Goal: Task Accomplishment & Management: Complete application form

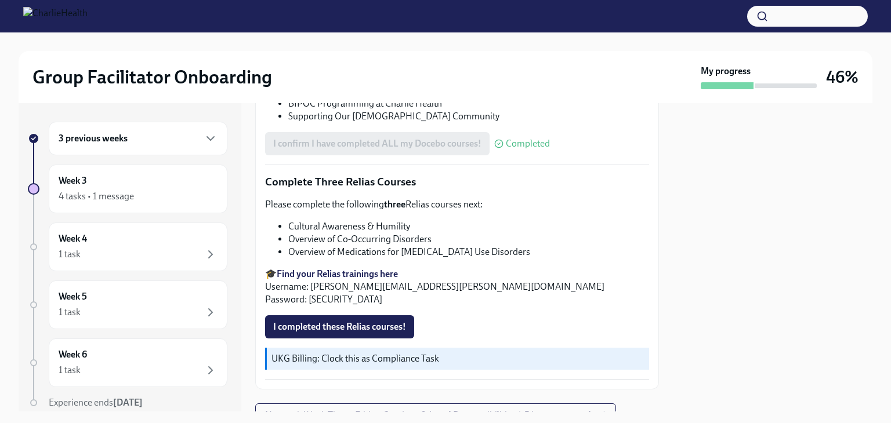
scroll to position [870, 0]
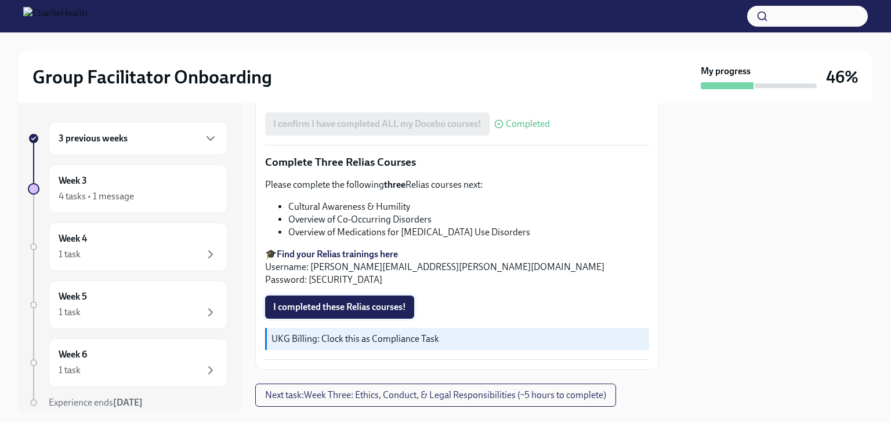
click at [377, 302] on span "I completed these Relias courses!" at bounding box center [339, 308] width 133 height 12
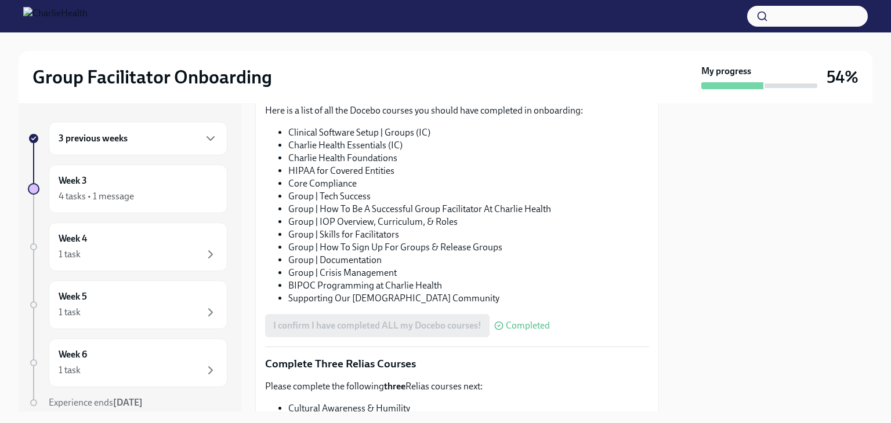
scroll to position [886, 0]
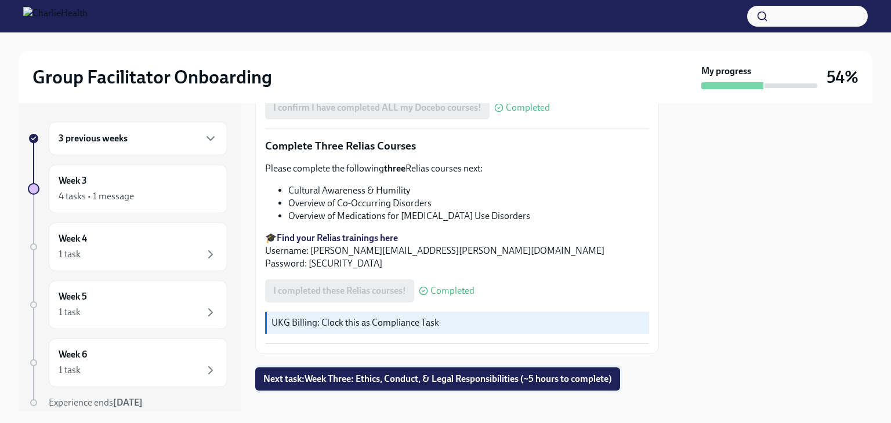
click at [471, 373] on span "Next task : Week Three: Ethics, Conduct, & Legal Responsibilities (~5 hours to …" at bounding box center [437, 379] width 348 height 12
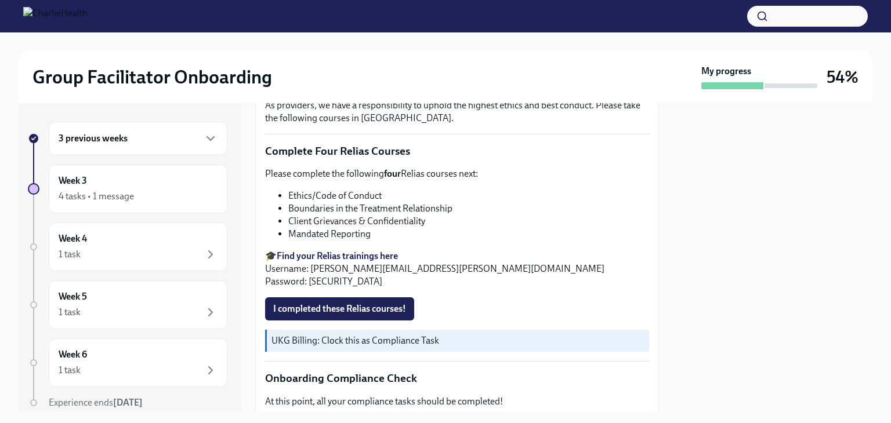
scroll to position [464, 0]
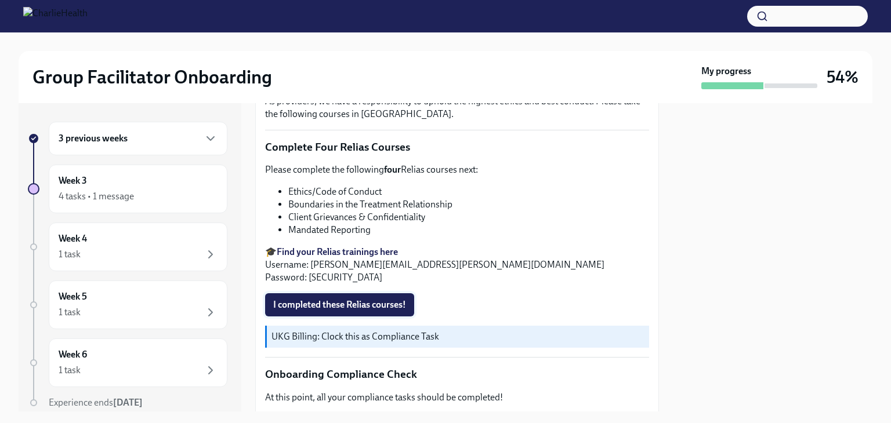
click at [373, 299] on span "I completed these Relias courses!" at bounding box center [339, 305] width 133 height 12
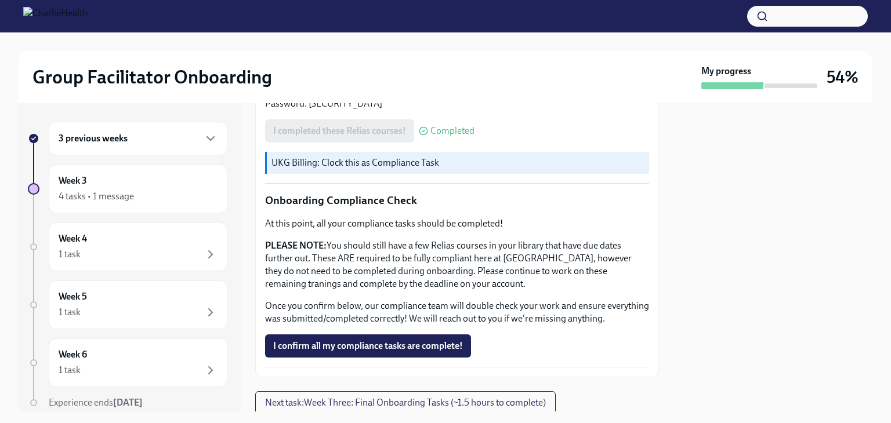
scroll to position [684, 0]
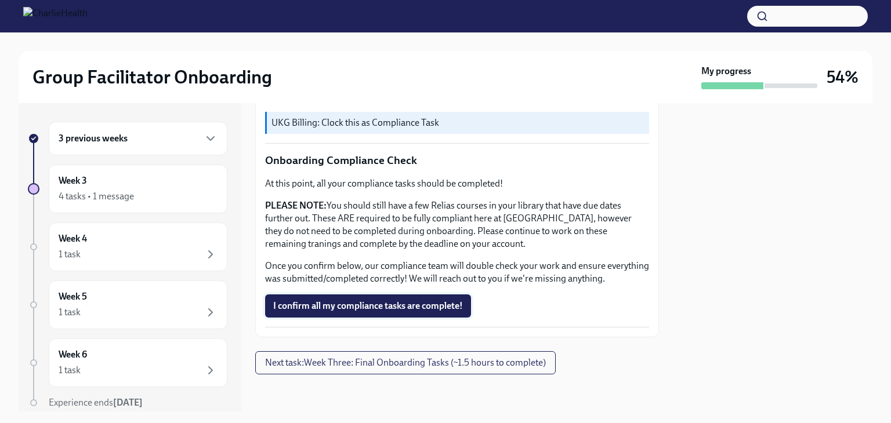
click at [422, 310] on span "I confirm all my compliance tasks are complete!" at bounding box center [368, 306] width 190 height 12
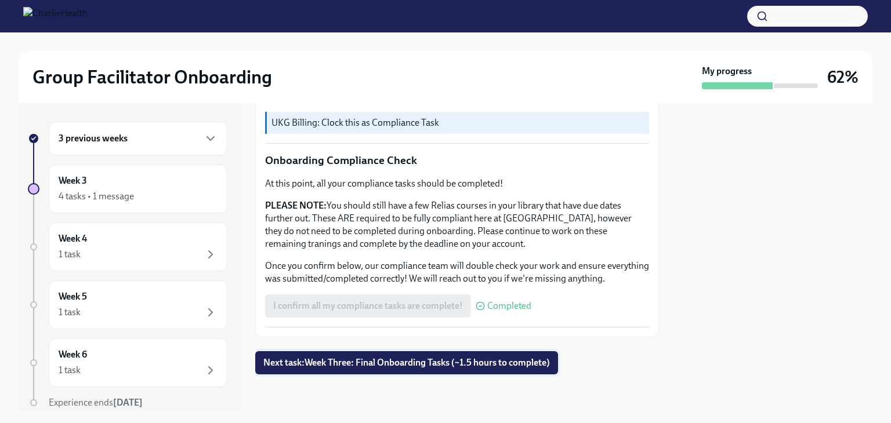
click at [376, 365] on span "Next task : Week Three: Final Onboarding Tasks (~1.5 hours to complete)" at bounding box center [406, 363] width 286 height 12
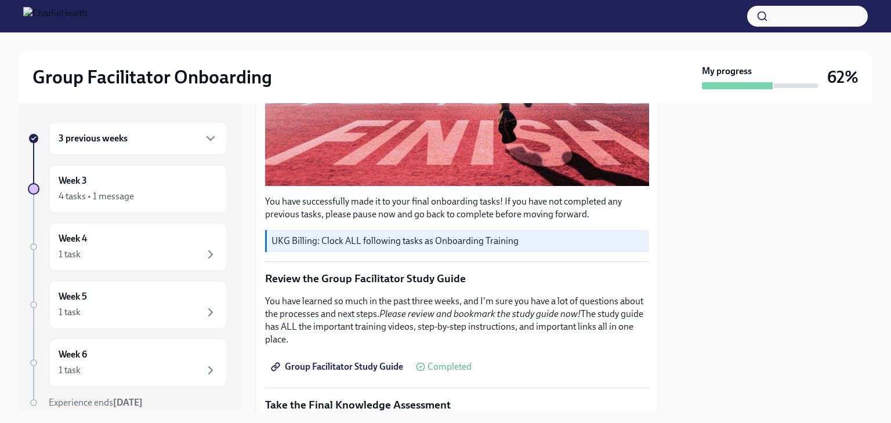
scroll to position [406, 0]
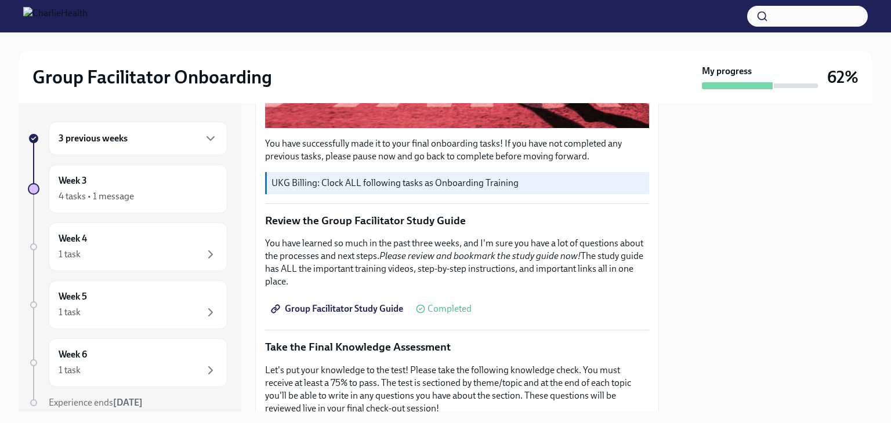
click at [339, 304] on span "Group Facilitator Study Guide" at bounding box center [338, 309] width 130 height 12
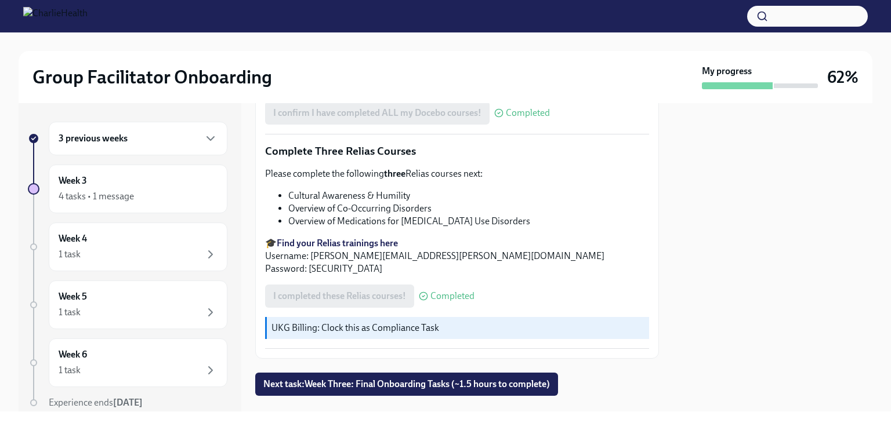
scroll to position [886, 0]
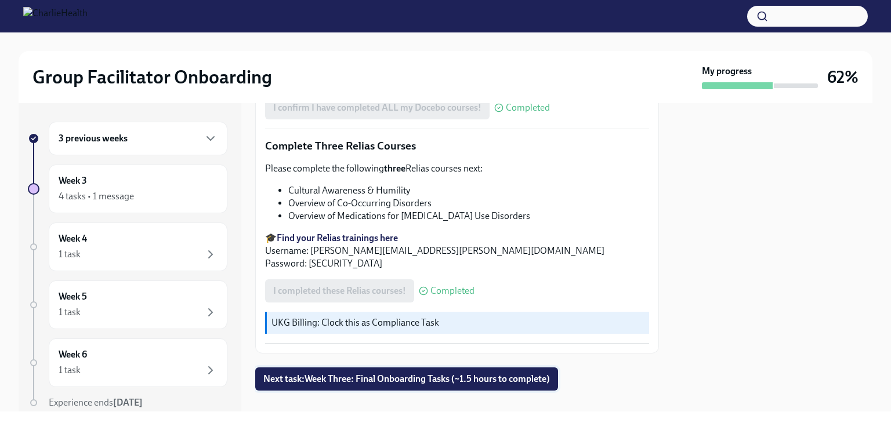
click at [441, 373] on span "Next task : Week Three: Final Onboarding Tasks (~1.5 hours to complete)" at bounding box center [406, 379] width 286 height 12
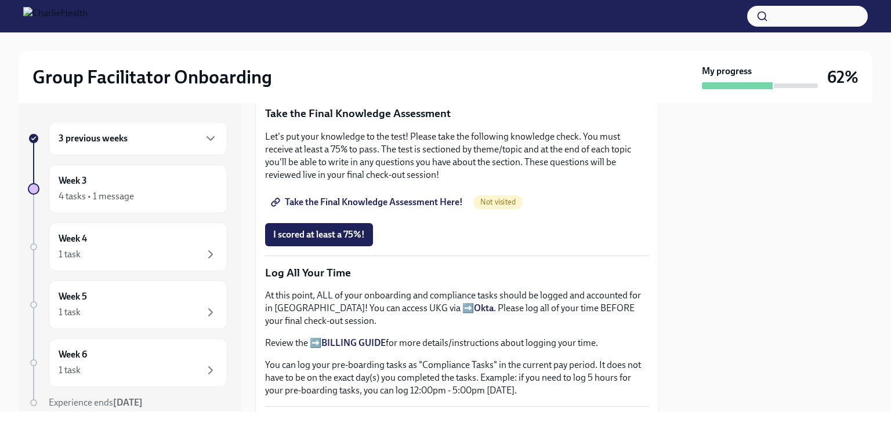
scroll to position [611, 0]
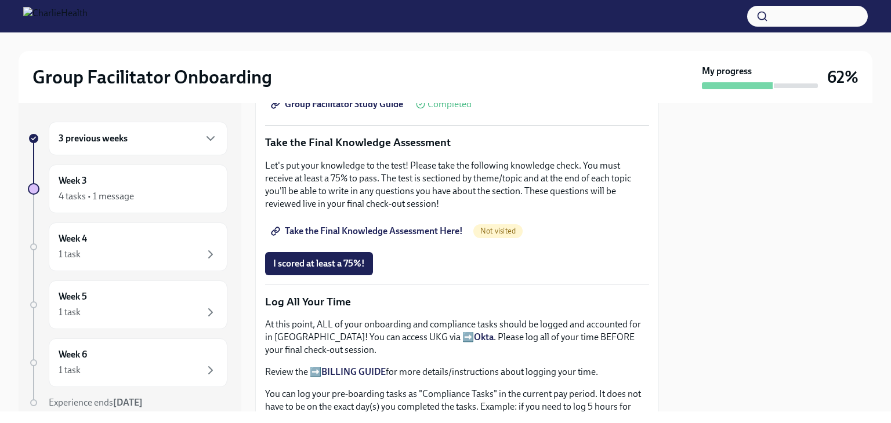
click at [398, 226] on span "Take the Final Knowledge Assessment Here!" at bounding box center [368, 232] width 190 height 12
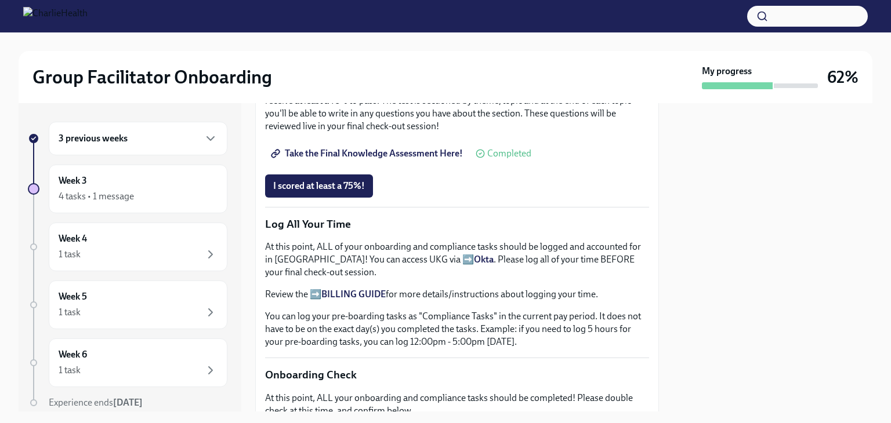
scroll to position [669, 0]
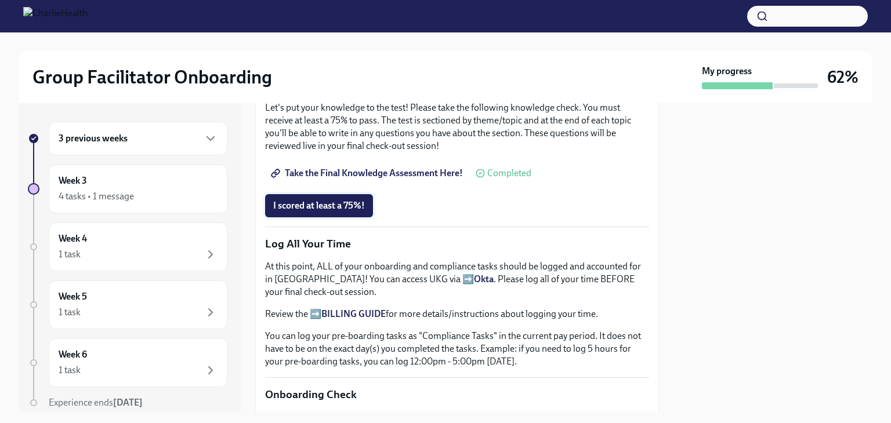
click at [343, 201] on span "I scored at least a 75%!" at bounding box center [319, 206] width 92 height 12
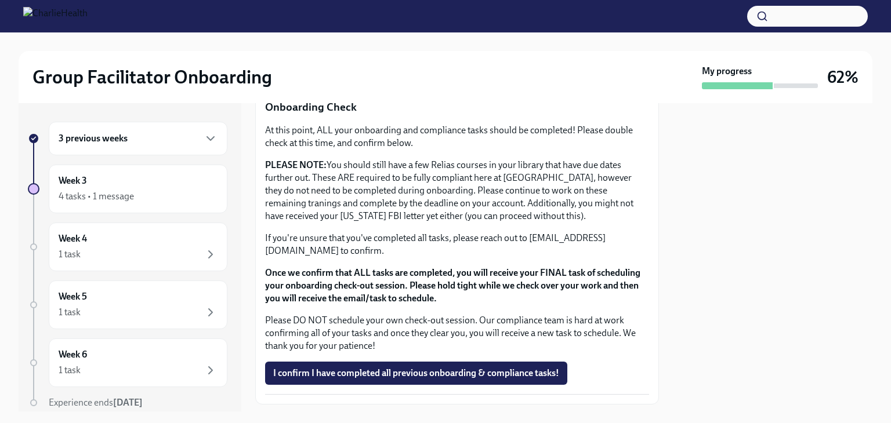
scroll to position [958, 0]
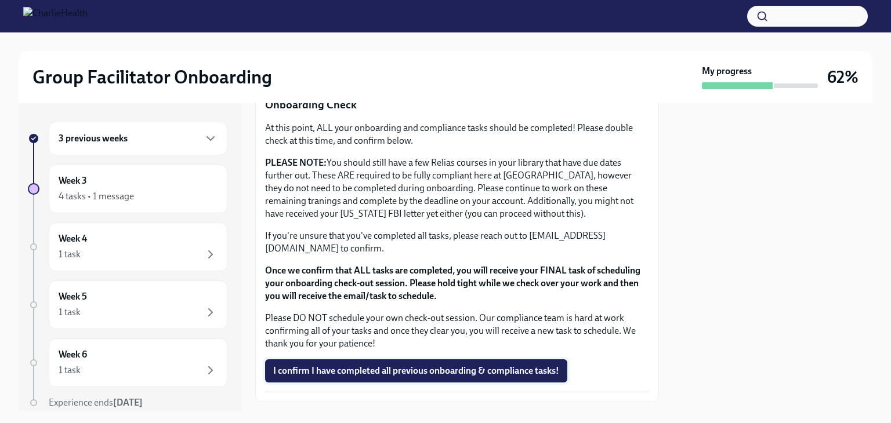
click at [375, 365] on span "I confirm I have completed all previous onboarding & compliance tasks!" at bounding box center [416, 371] width 286 height 12
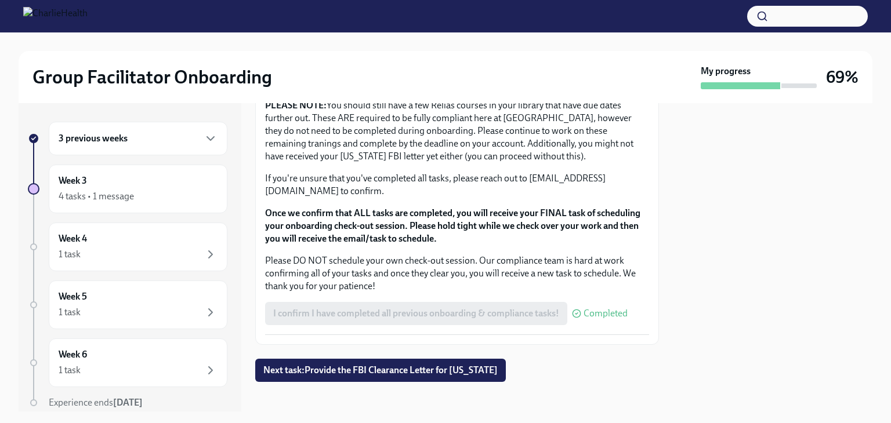
scroll to position [1017, 0]
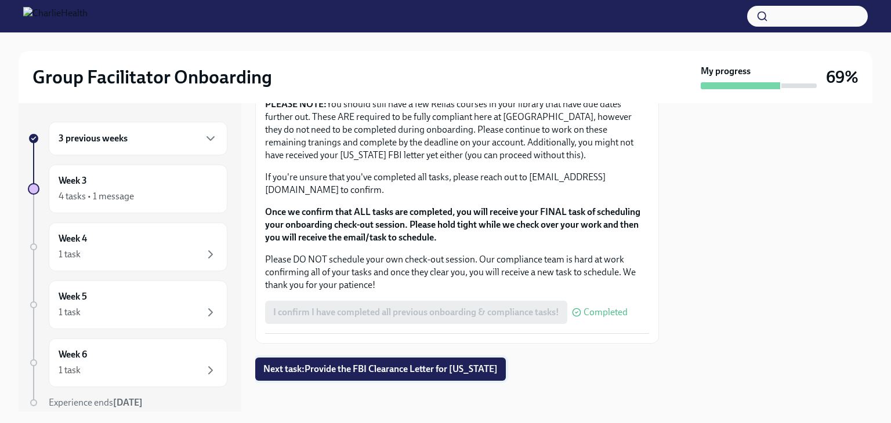
click at [373, 364] on span "Next task : Provide the FBI Clearance Letter for Pennsylvania" at bounding box center [380, 370] width 234 height 12
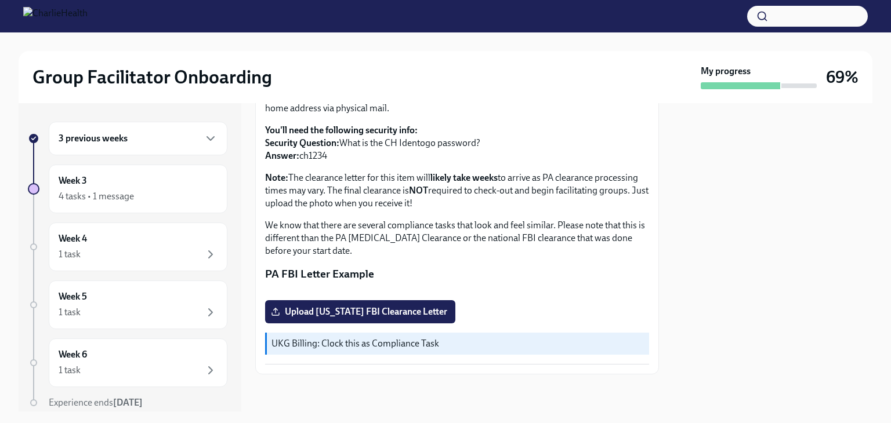
scroll to position [252, 0]
click at [128, 246] on div "Week 4 1 task" at bounding box center [138, 247] width 159 height 29
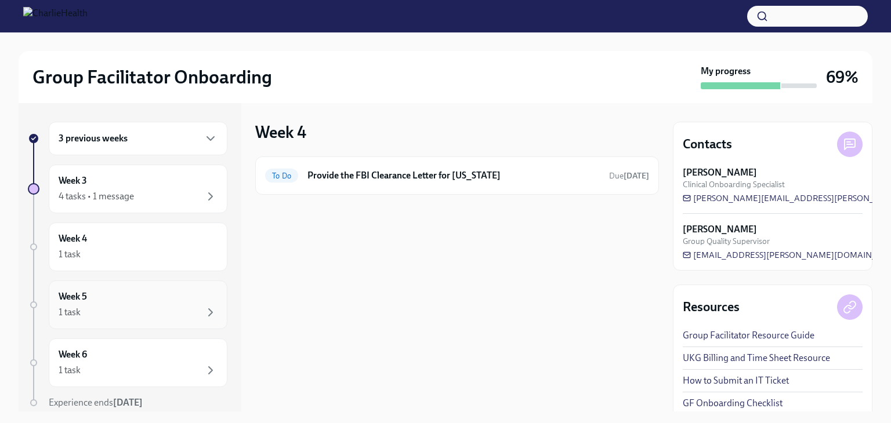
click at [118, 299] on div "Week 5 1 task" at bounding box center [138, 304] width 159 height 29
click at [114, 358] on div "Week 6 1 task" at bounding box center [138, 362] width 159 height 29
click at [779, 332] on link "Group Facilitator Resource Guide" at bounding box center [748, 335] width 132 height 13
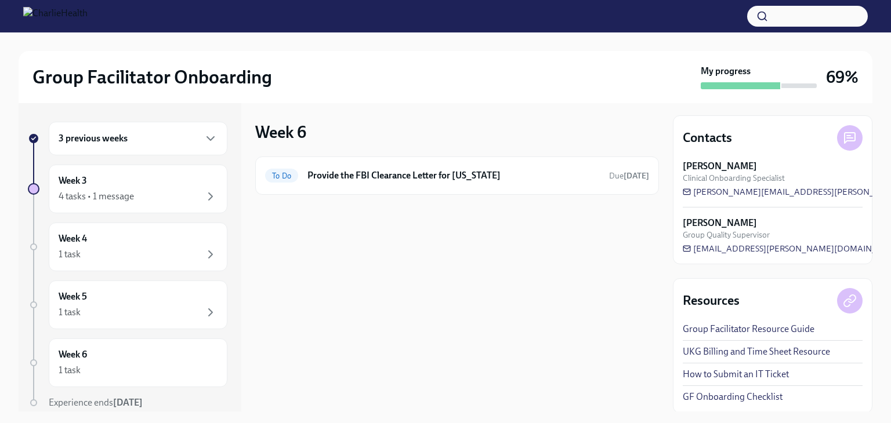
scroll to position [7, 0]
click at [730, 397] on link "GF Onboarding Checklist" at bounding box center [732, 396] width 100 height 13
